Goal: Transaction & Acquisition: Purchase product/service

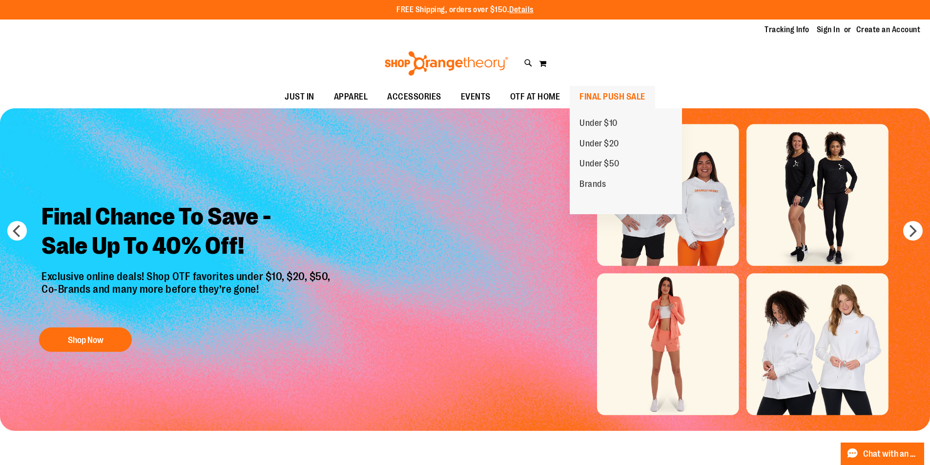
click at [610, 98] on span "FINAL PUSH SALE" at bounding box center [612, 97] width 66 height 22
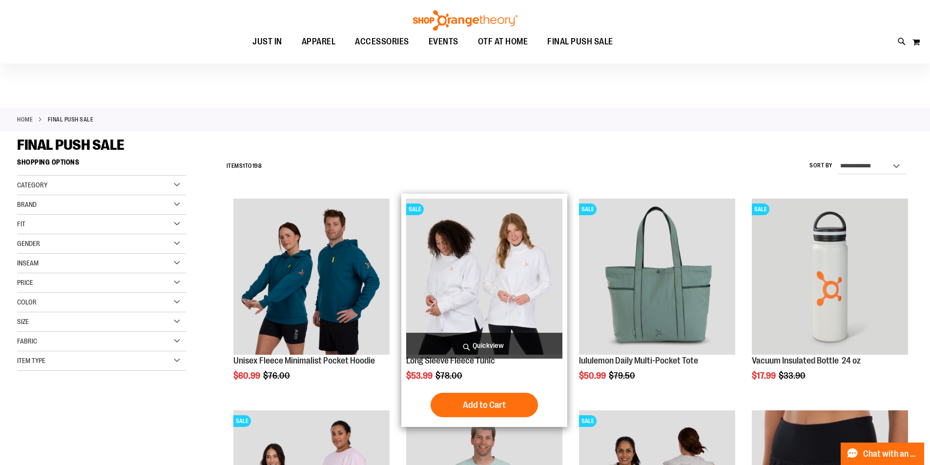
scroll to position [195, 0]
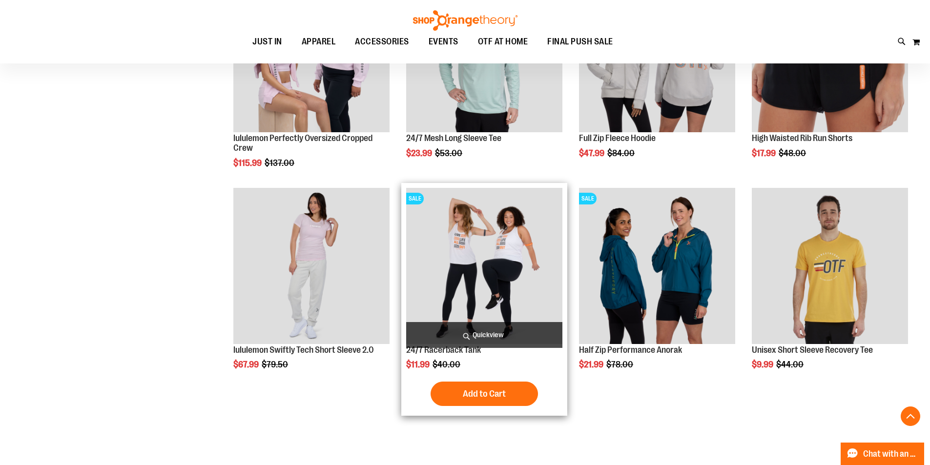
scroll to position [439, 0]
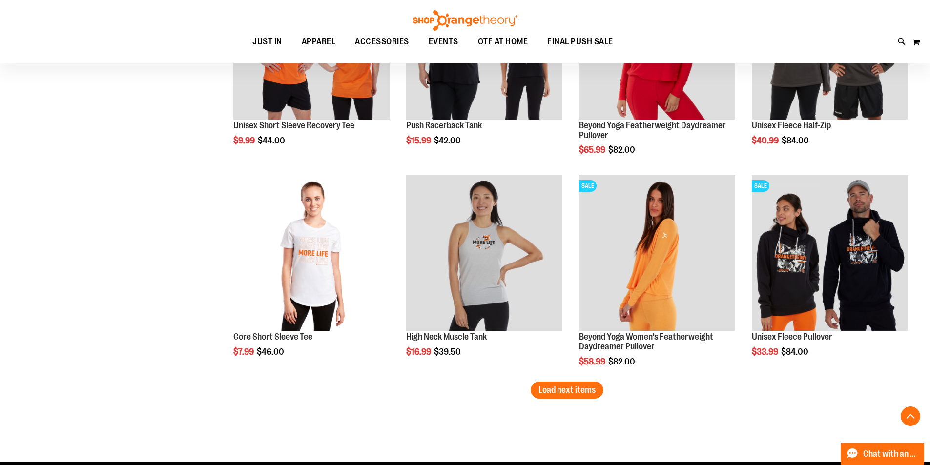
scroll to position [1756, 0]
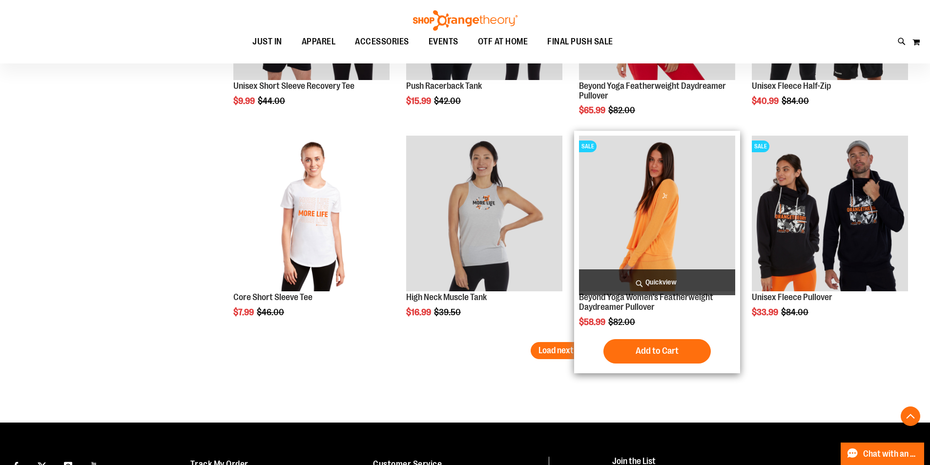
click at [582, 341] on div "Add to Cart In stock" at bounding box center [657, 351] width 156 height 24
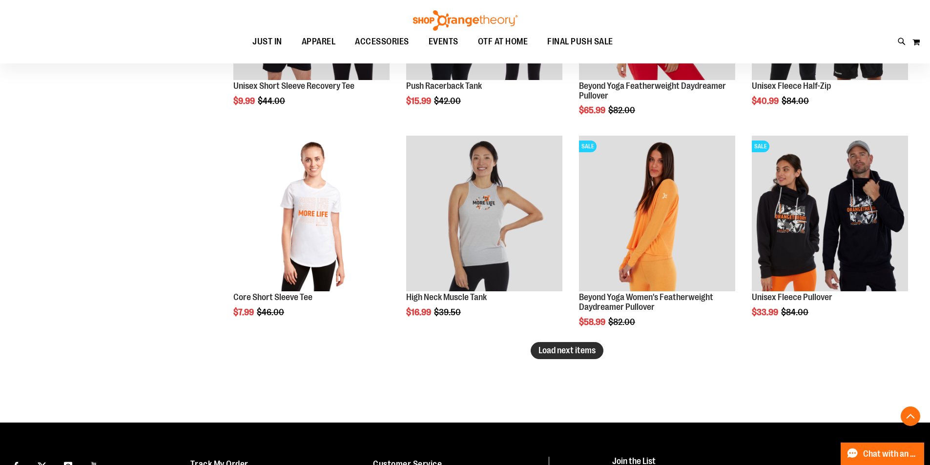
click at [567, 347] on span "Load next items" at bounding box center [566, 350] width 57 height 10
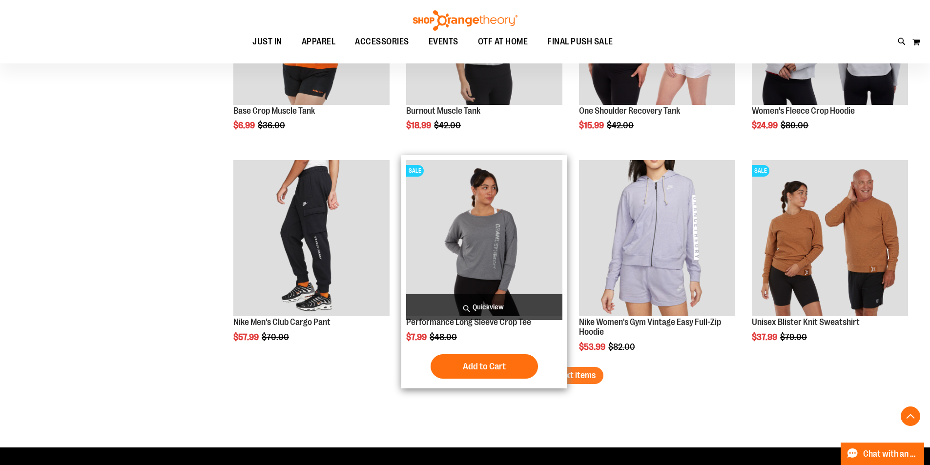
scroll to position [2488, 0]
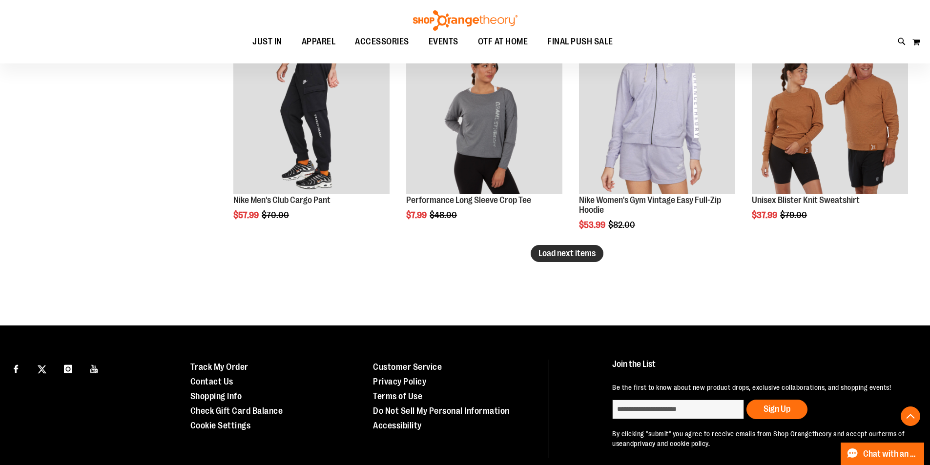
click at [598, 252] on button "Load next items" at bounding box center [566, 253] width 73 height 17
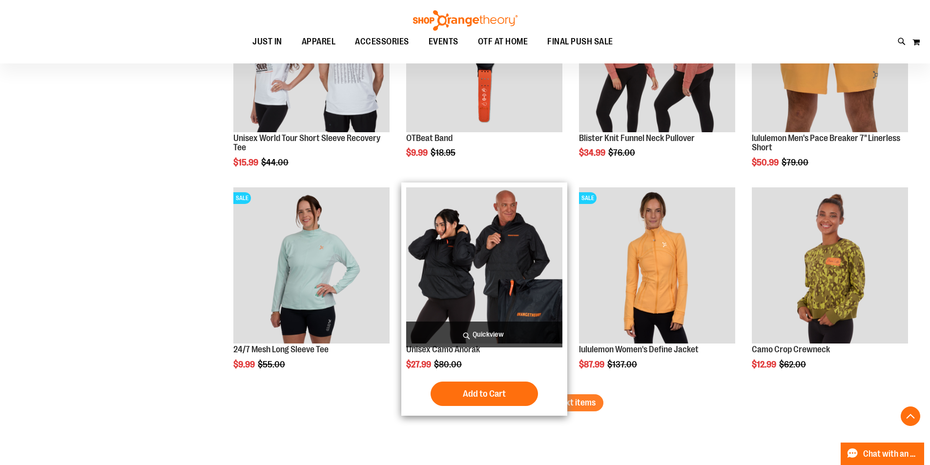
scroll to position [2976, 0]
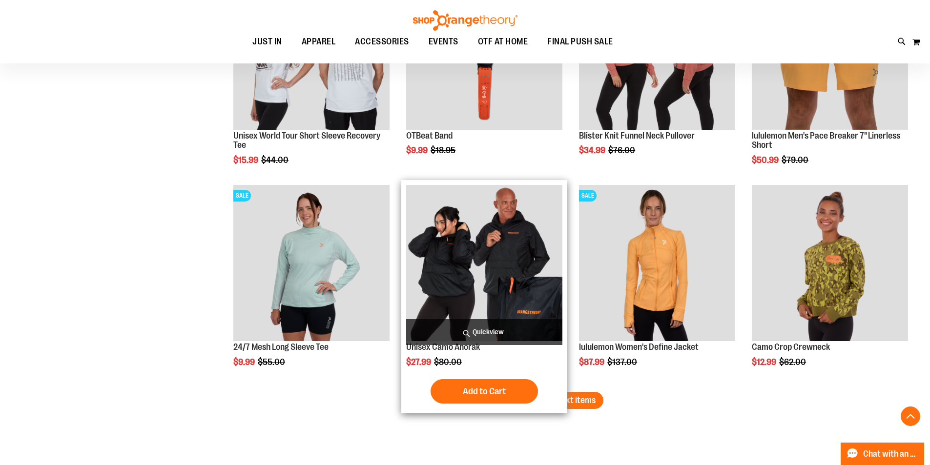
click at [553, 391] on div "Add to Cart In stock" at bounding box center [484, 391] width 156 height 24
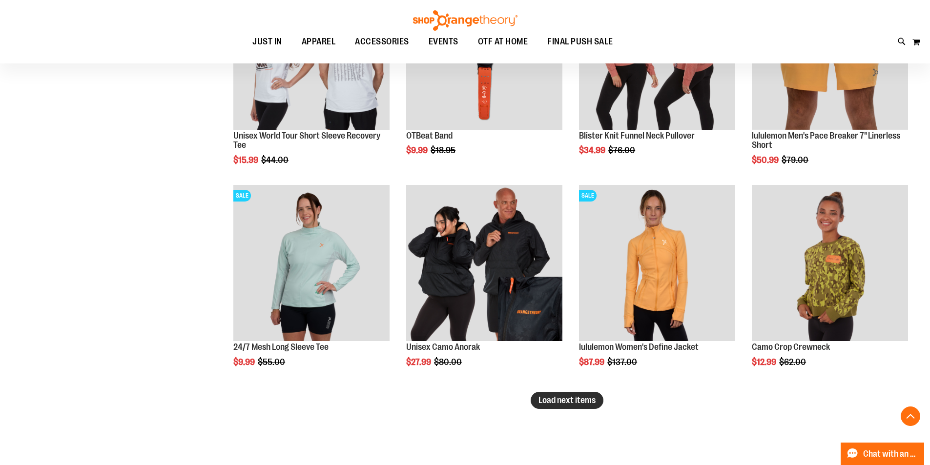
click at [586, 401] on span "Load next items" at bounding box center [566, 400] width 57 height 10
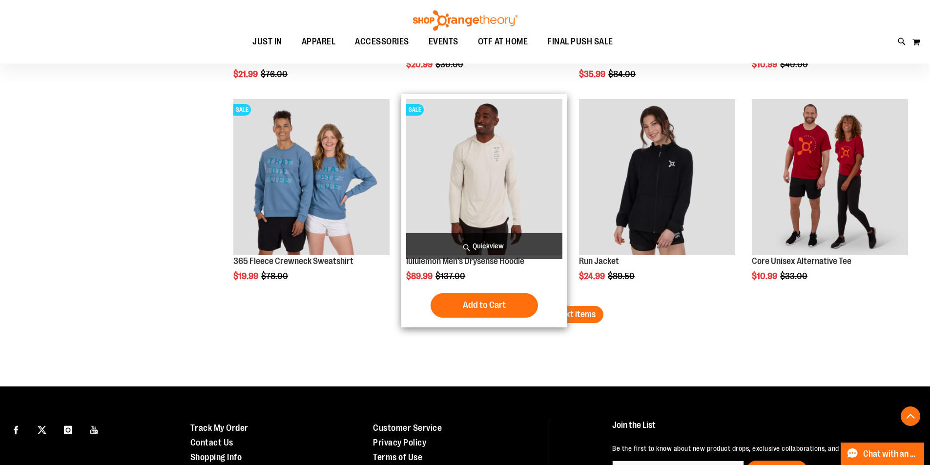
scroll to position [3708, 0]
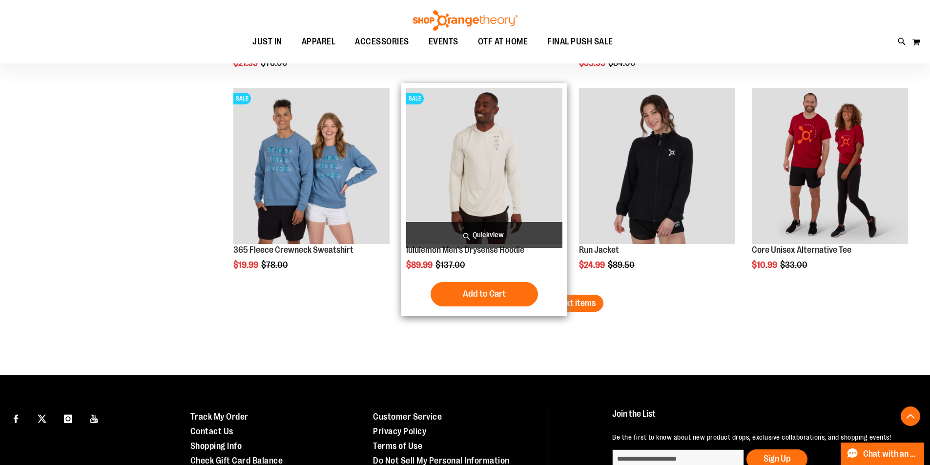
click at [555, 303] on div "Add to Cart In stock" at bounding box center [484, 294] width 156 height 24
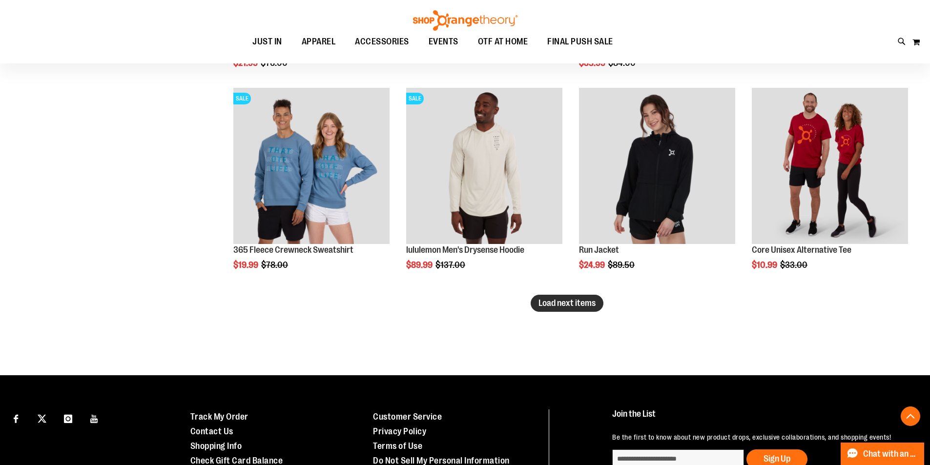
click at [582, 305] on span "Load next items" at bounding box center [566, 303] width 57 height 10
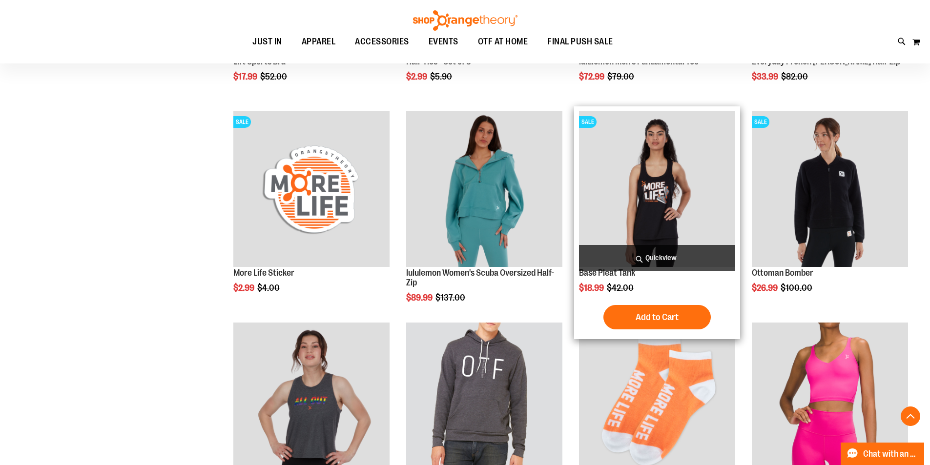
scroll to position [4418, 0]
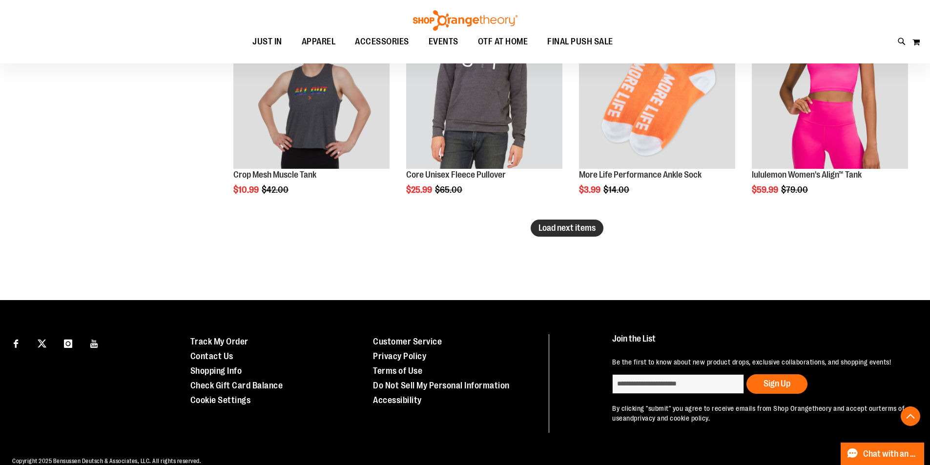
click at [549, 226] on span "Load next items" at bounding box center [566, 228] width 57 height 10
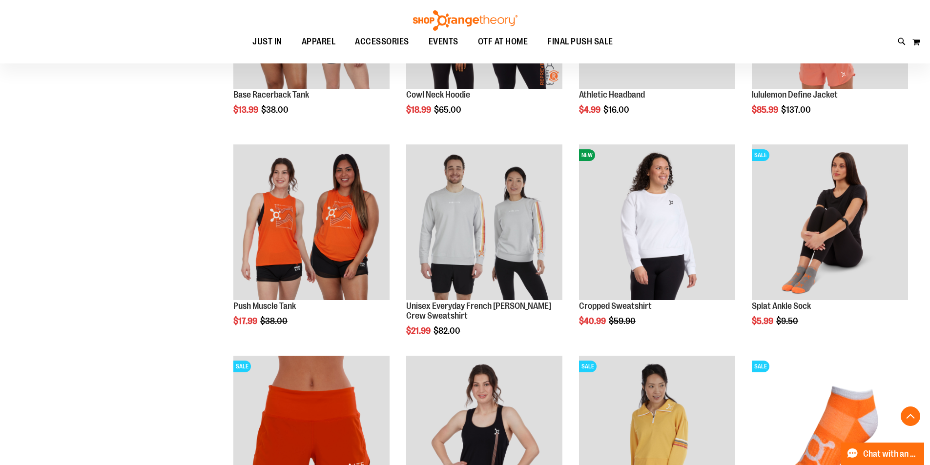
scroll to position [4711, 0]
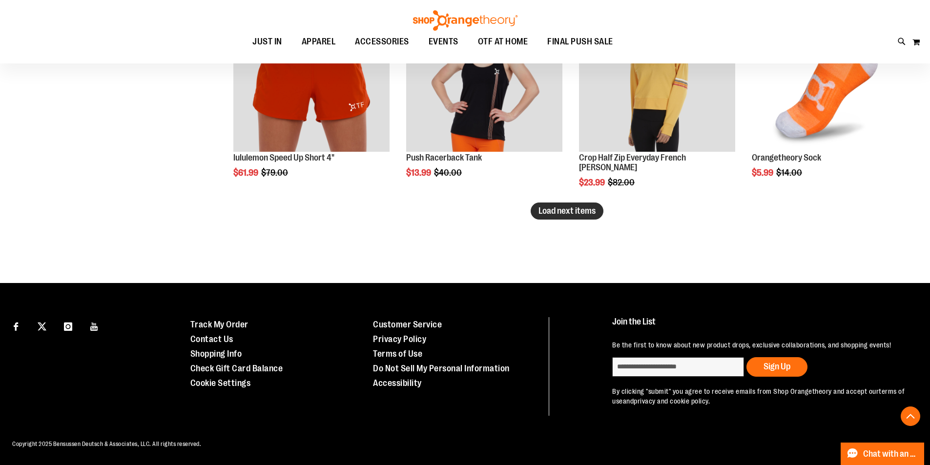
click at [580, 219] on button "Load next items" at bounding box center [566, 210] width 73 height 17
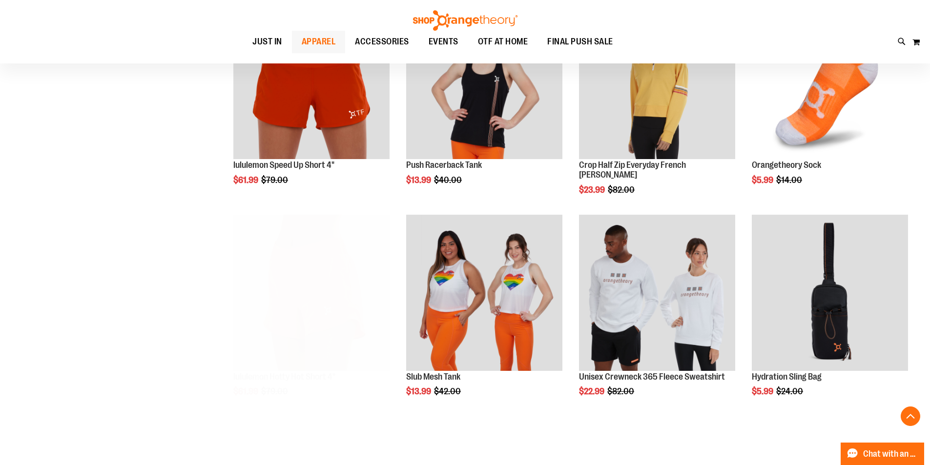
scroll to position [5070, 0]
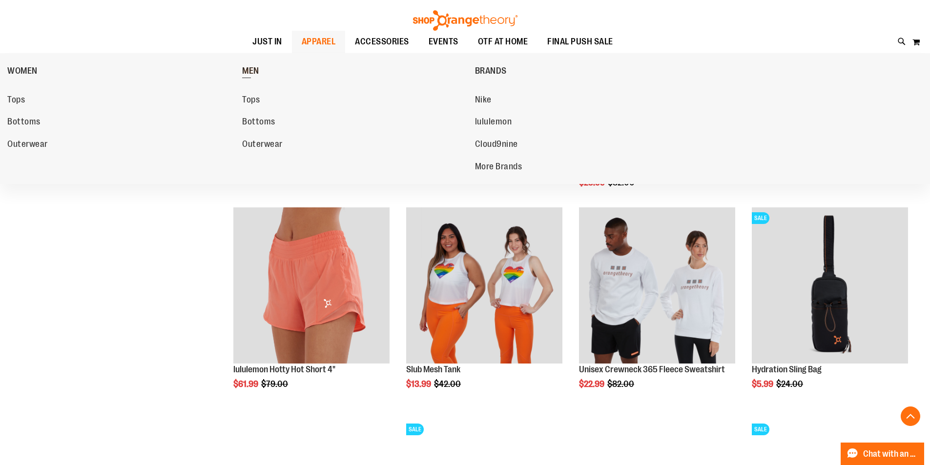
click at [261, 68] on link "MEN" at bounding box center [355, 70] width 227 height 25
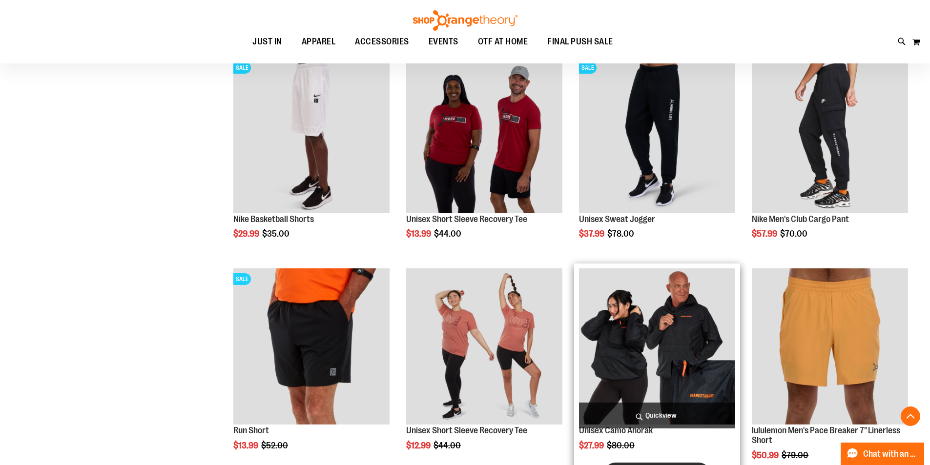
scroll to position [731, 0]
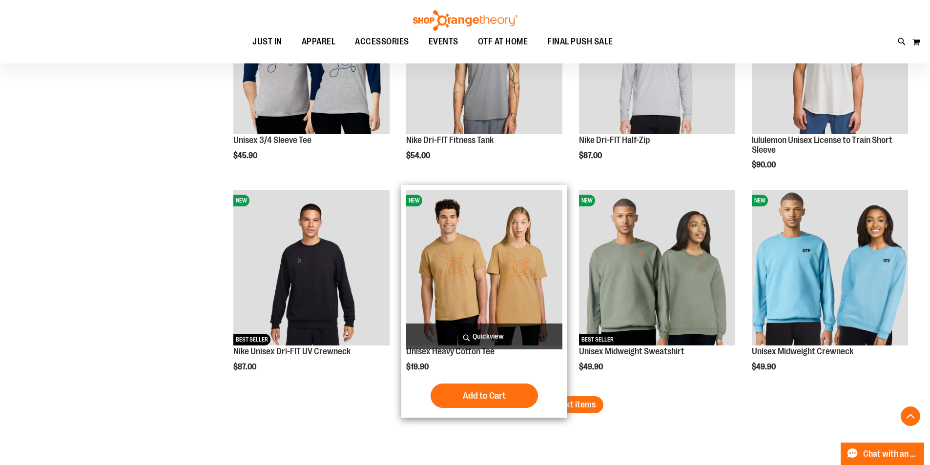
scroll to position [1756, 0]
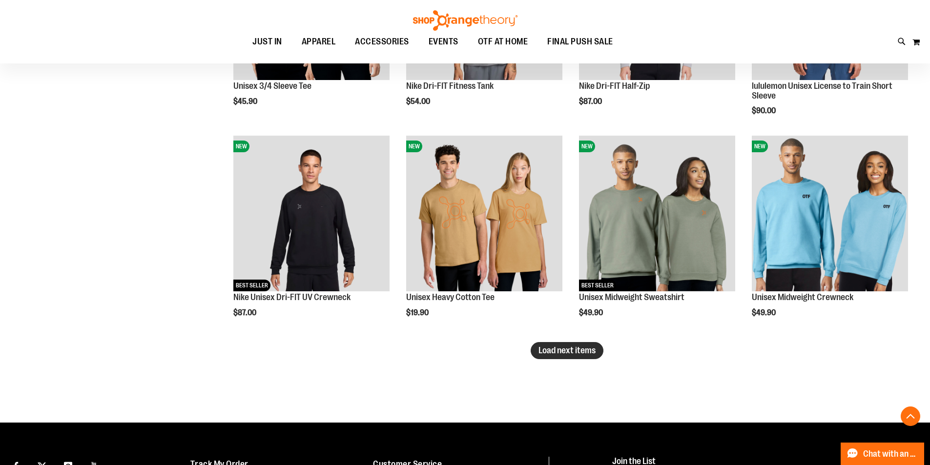
click at [589, 348] on span "Load next items" at bounding box center [566, 350] width 57 height 10
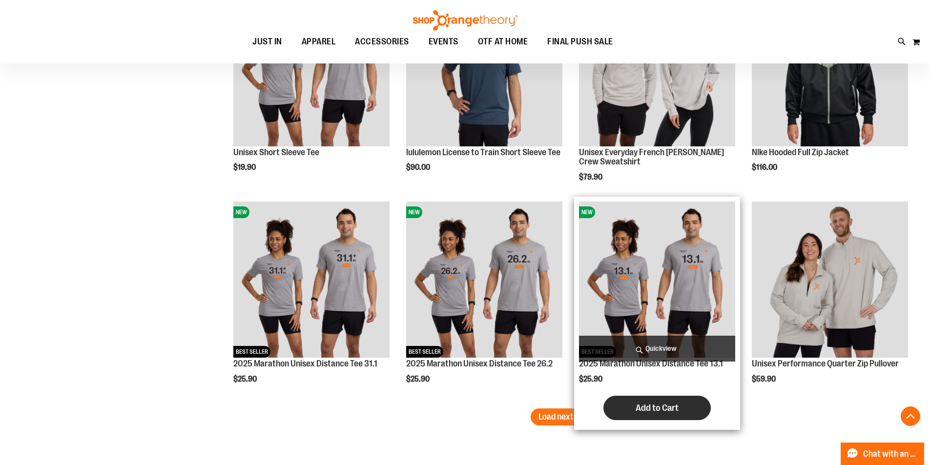
scroll to position [2439, 0]
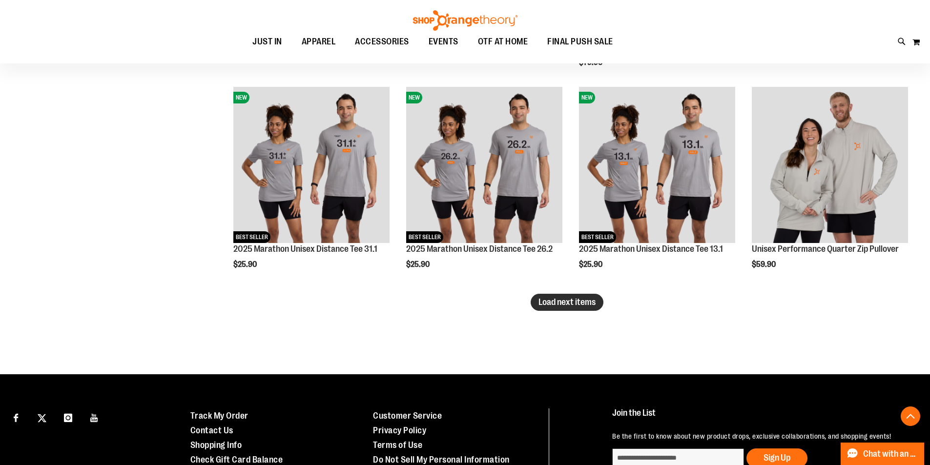
click at [551, 302] on span "Load next items" at bounding box center [566, 302] width 57 height 10
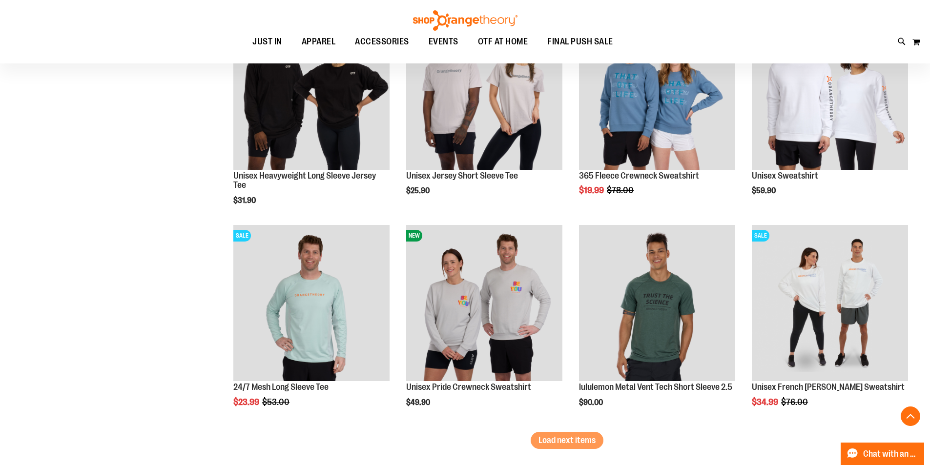
scroll to position [3074, 0]
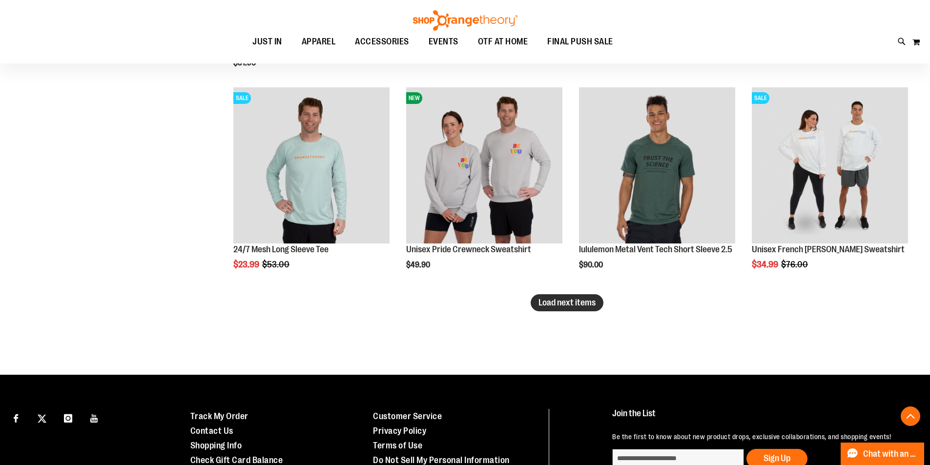
click at [560, 301] on span "Load next items" at bounding box center [566, 303] width 57 height 10
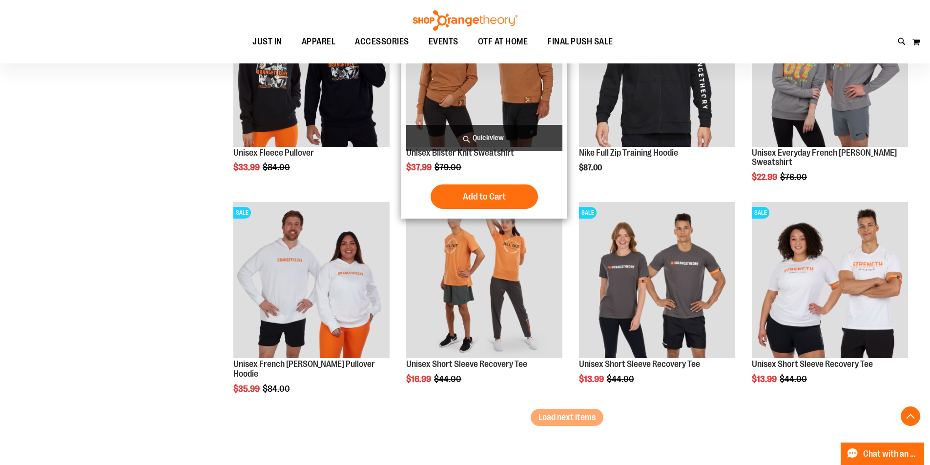
scroll to position [3610, 0]
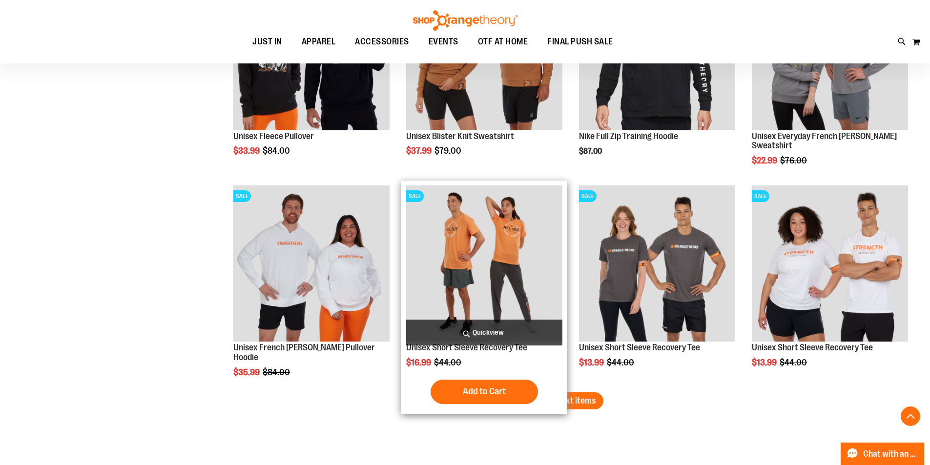
click at [561, 402] on div "Add to Cart In stock" at bounding box center [484, 392] width 156 height 24
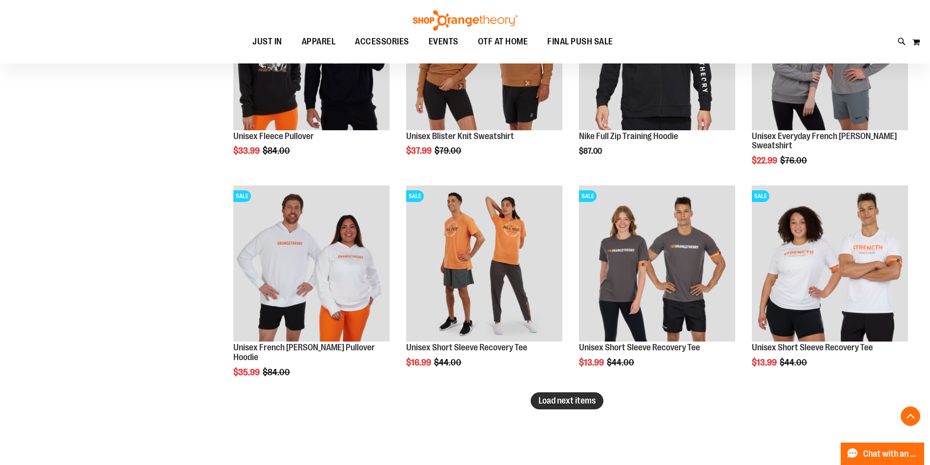
click at [582, 404] on span "Load next items" at bounding box center [566, 401] width 57 height 10
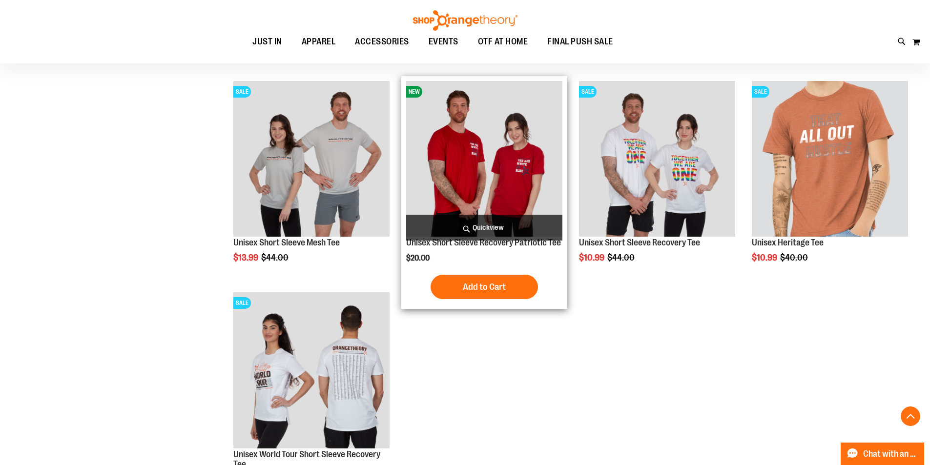
scroll to position [4196, 0]
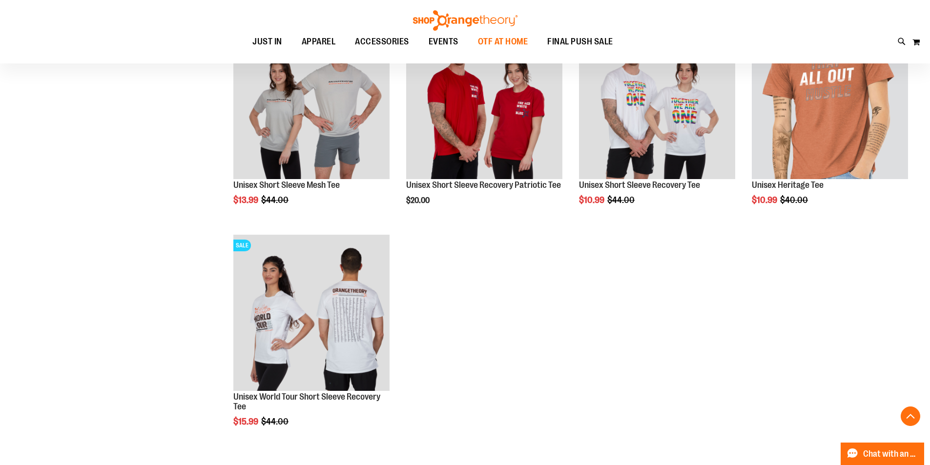
click at [511, 49] on span "OTF AT HOME" at bounding box center [503, 42] width 50 height 22
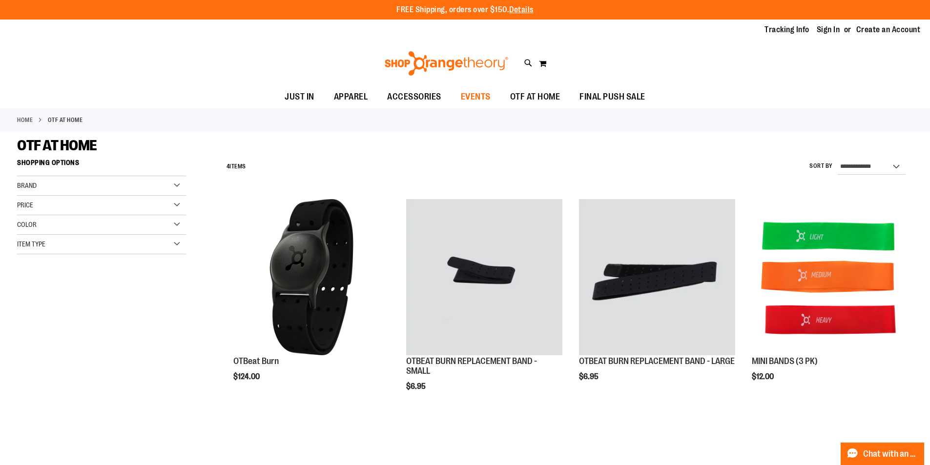
click at [488, 93] on span "EVENTS" at bounding box center [476, 97] width 30 height 22
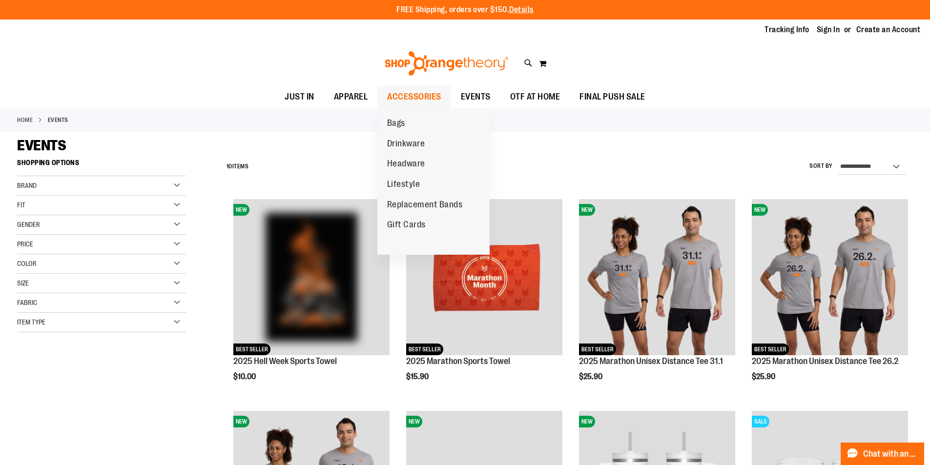
click at [400, 98] on span "ACCESSORIES" at bounding box center [414, 97] width 54 height 22
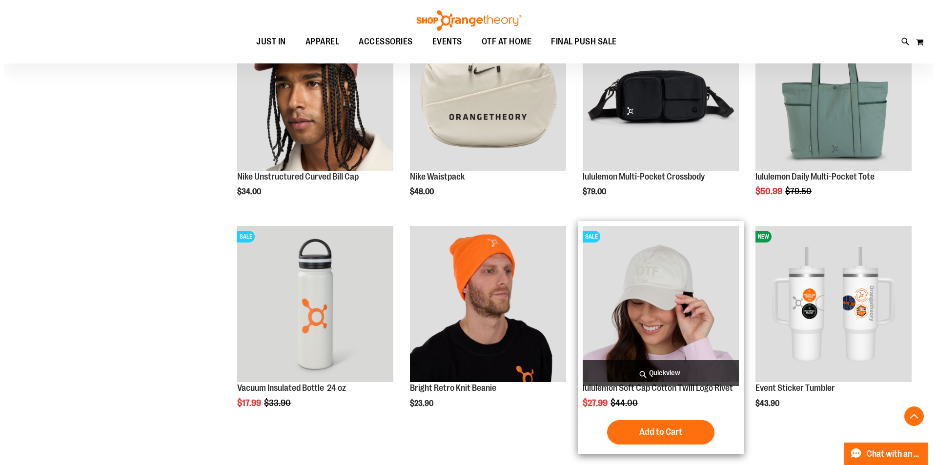
scroll to position [634, 0]
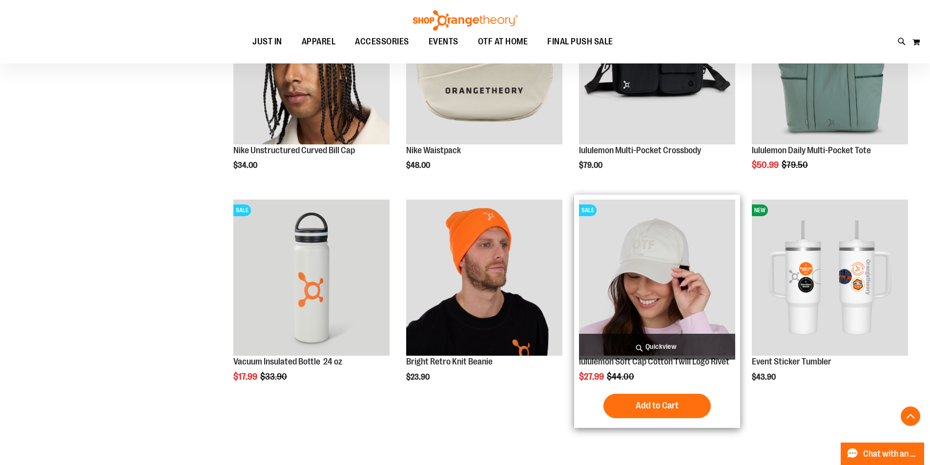
click at [653, 350] on span "Quickview" at bounding box center [657, 347] width 156 height 26
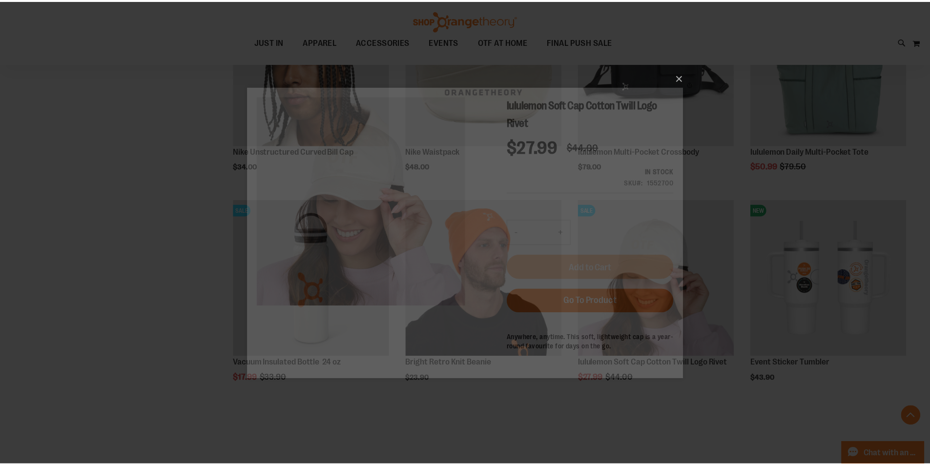
scroll to position [0, 0]
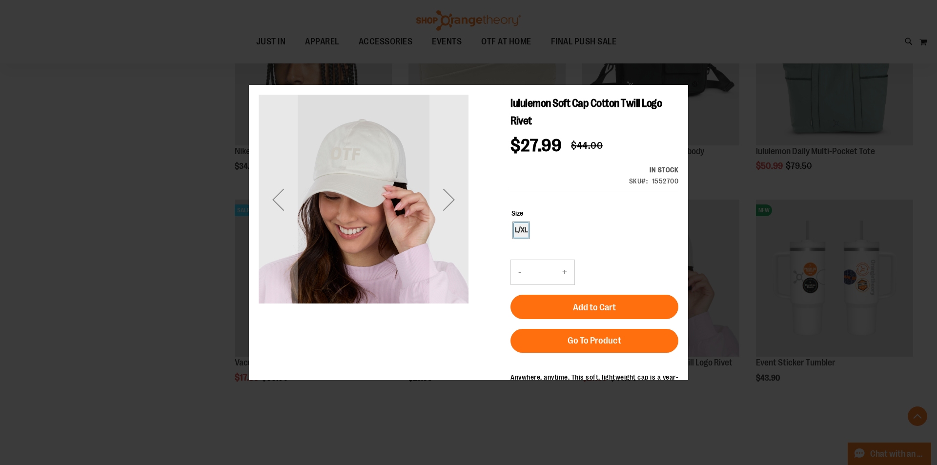
click at [529, 222] on div "L/XL" at bounding box center [594, 230] width 167 height 17
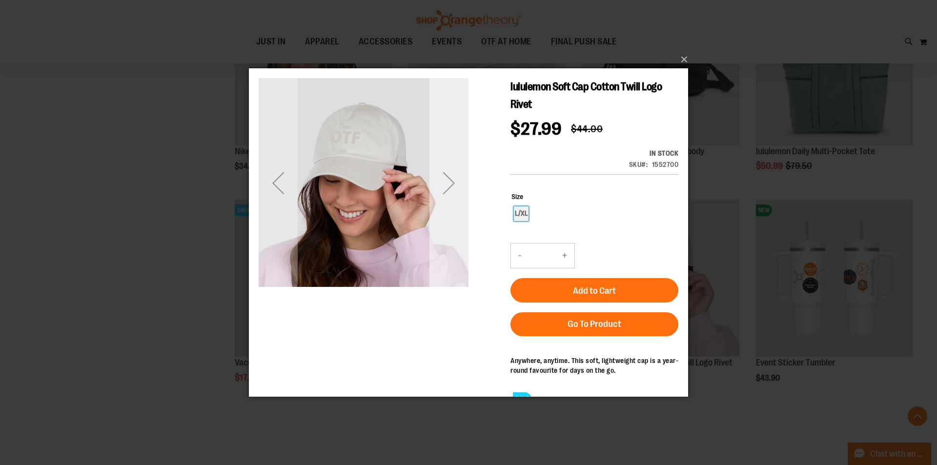
click at [461, 190] on div "Next" at bounding box center [448, 182] width 39 height 39
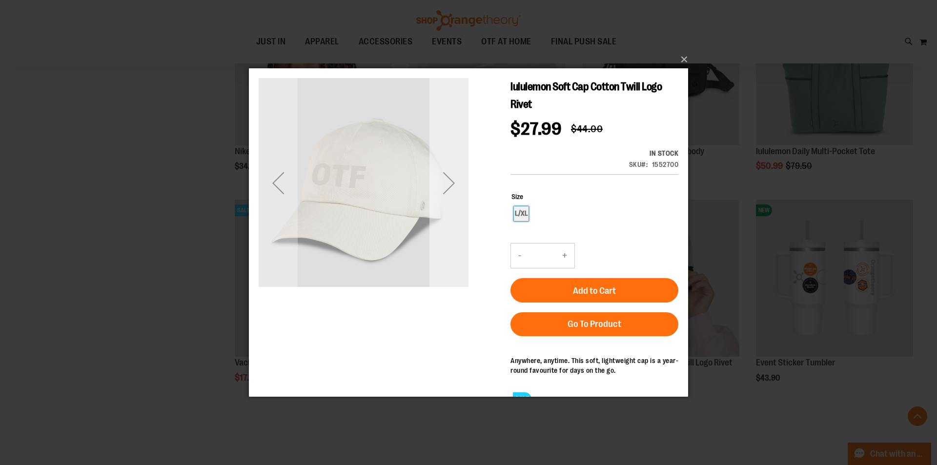
click at [457, 182] on div "Next" at bounding box center [448, 182] width 39 height 39
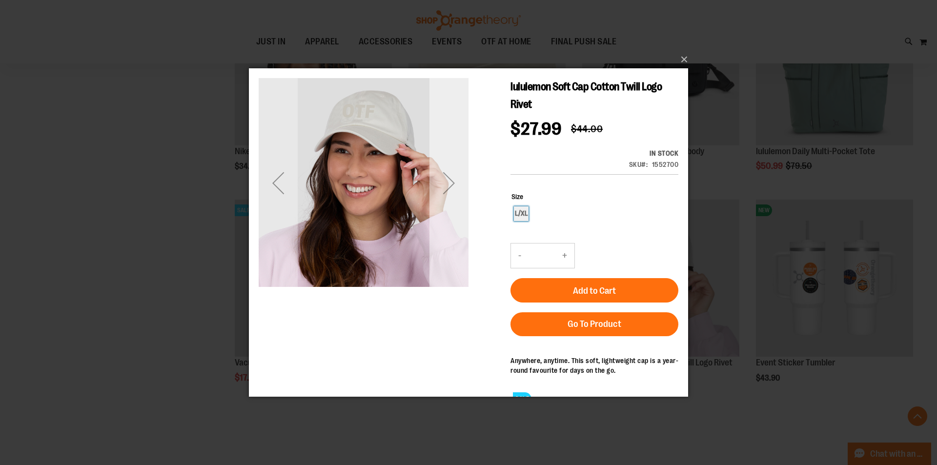
click at [456, 163] on div "Next" at bounding box center [448, 182] width 39 height 39
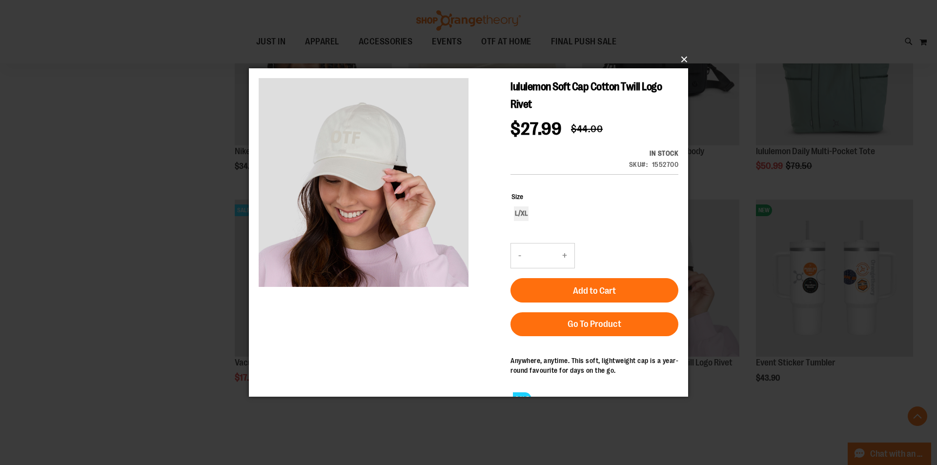
click at [674, 54] on button "×" at bounding box center [471, 59] width 439 height 21
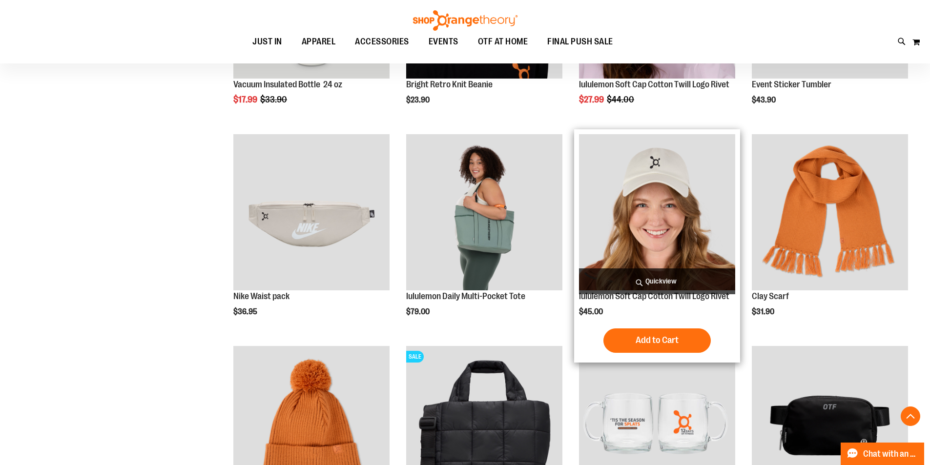
scroll to position [927, 0]
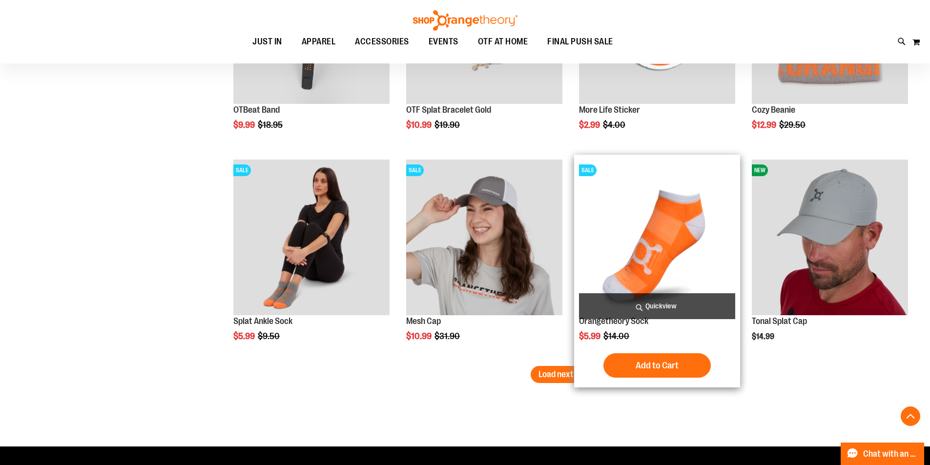
scroll to position [1756, 0]
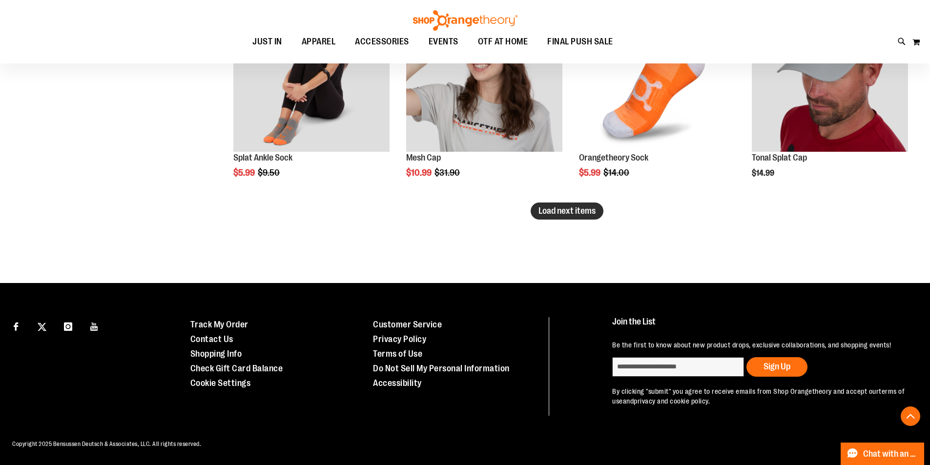
click at [562, 211] on span "Load next items" at bounding box center [566, 211] width 57 height 10
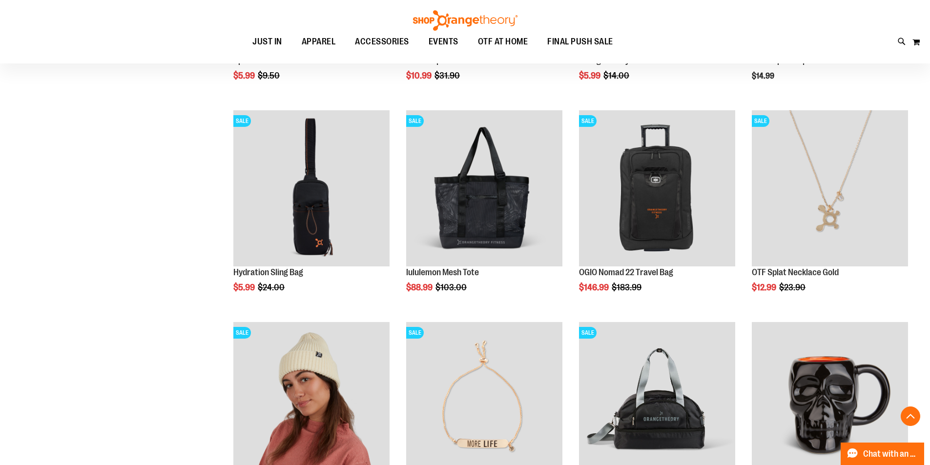
scroll to position [1993, 0]
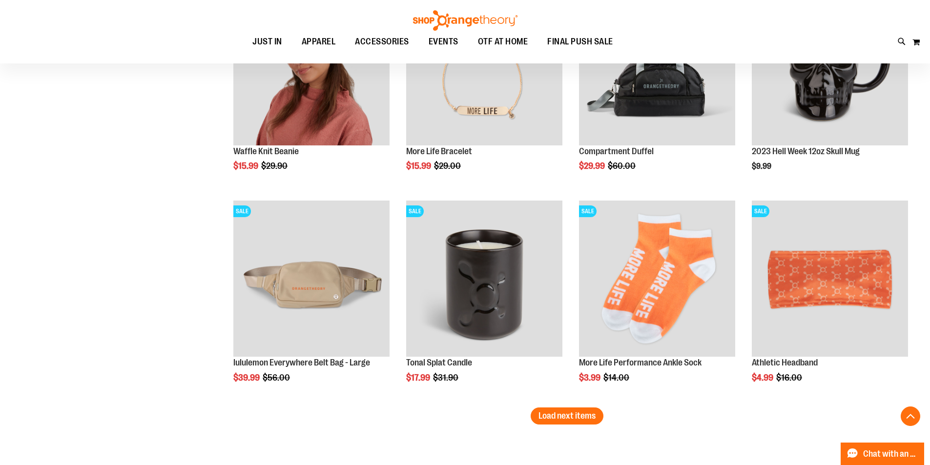
scroll to position [2432, 0]
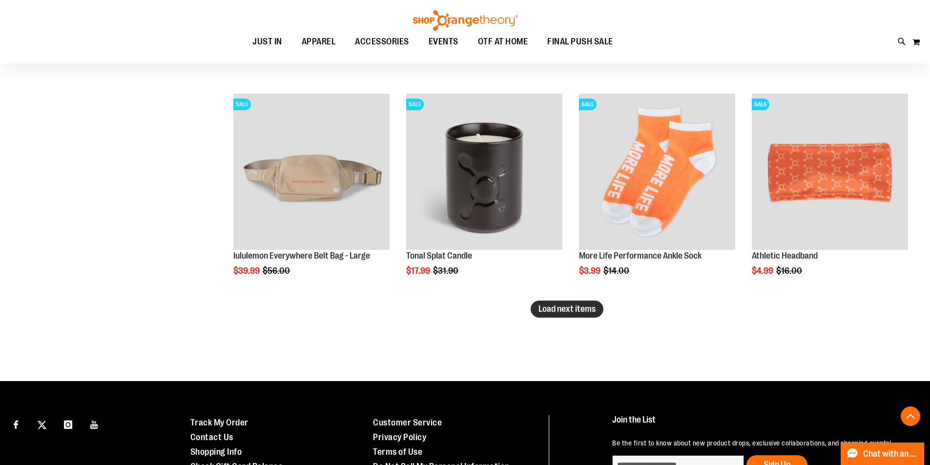
click at [569, 310] on span "Load next items" at bounding box center [566, 309] width 57 height 10
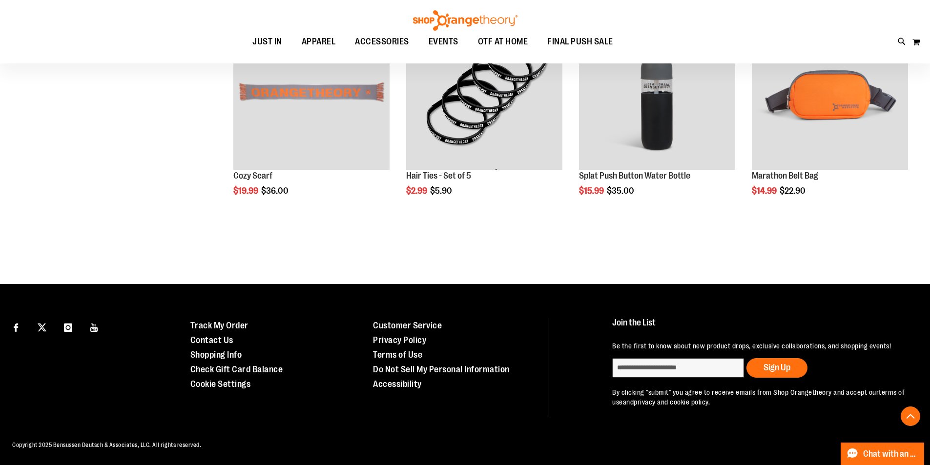
scroll to position [2725, 0]
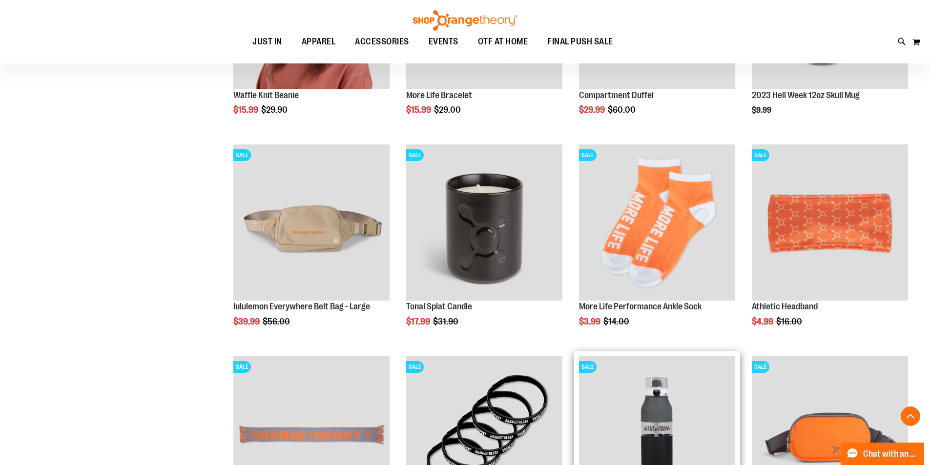
scroll to position [2286, 0]
